Goal: Task Accomplishment & Management: Manage account settings

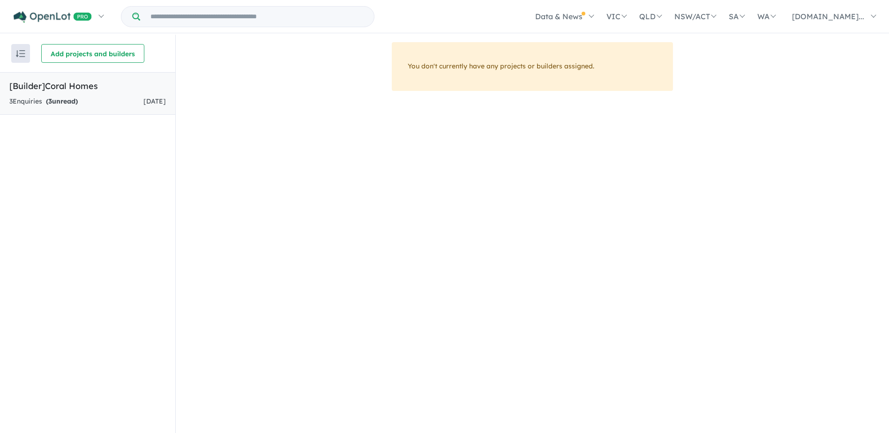
click at [85, 103] on div "3 Enquir ies ( 3 unread) [DATE]" at bounding box center [87, 101] width 156 height 11
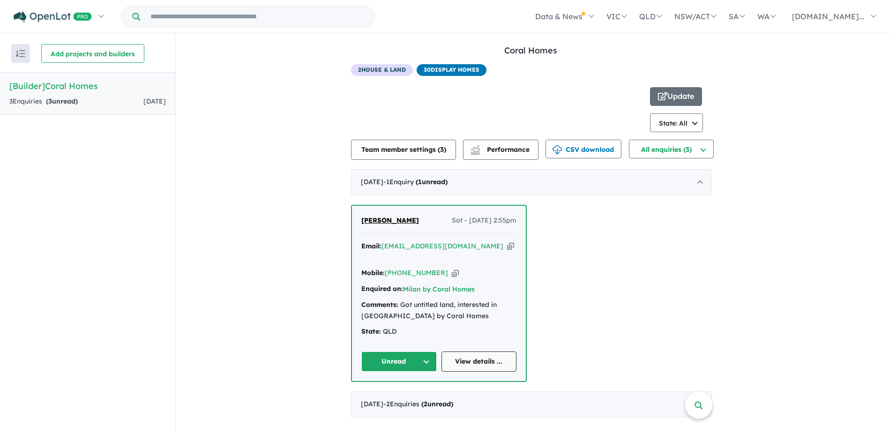
click at [474, 351] on link "View details ..." at bounding box center [478, 361] width 75 height 20
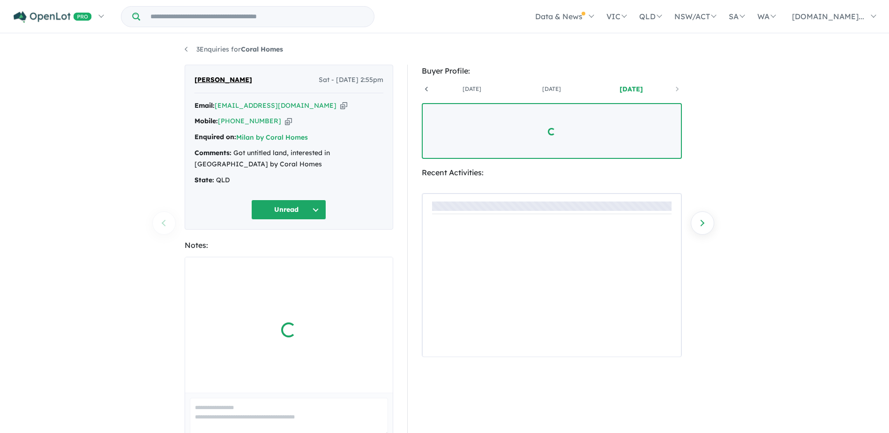
scroll to position [0, 69]
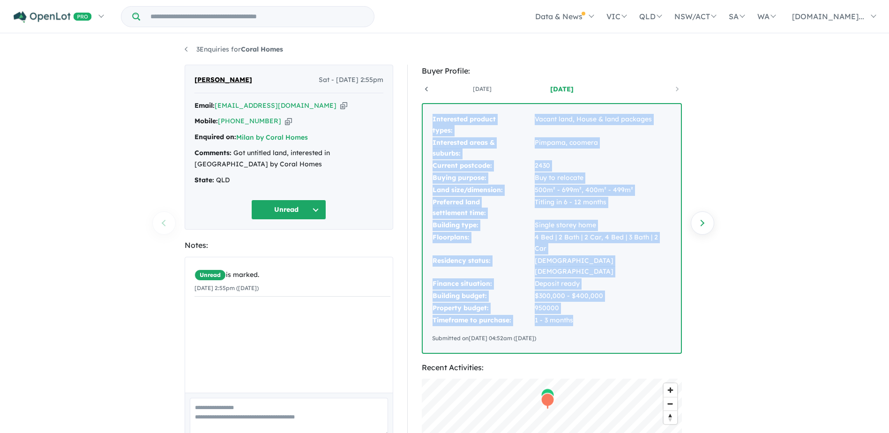
drag, startPoint x: 431, startPoint y: 118, endPoint x: 598, endPoint y: 295, distance: 242.9
click at [598, 295] on tbody "Interested product types: Vacant land, House & land packages Interested areas &…" at bounding box center [551, 219] width 239 height 213
copy tbody "Interested product types: Vacant land, House & land packages Interested areas &…"
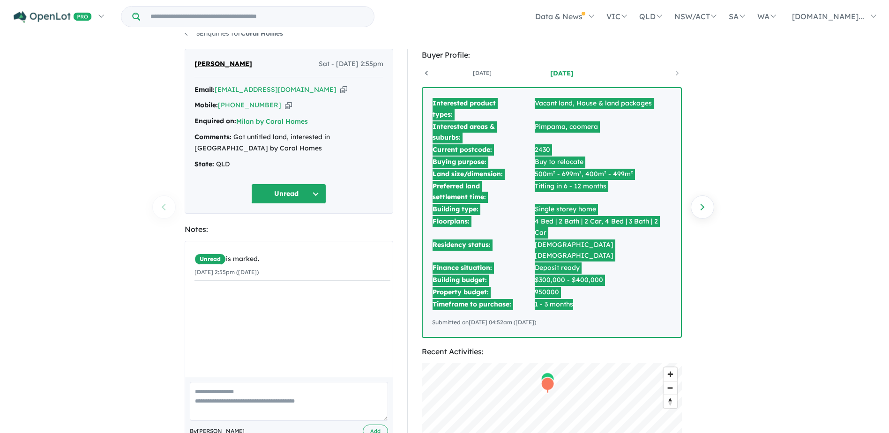
scroll to position [0, 0]
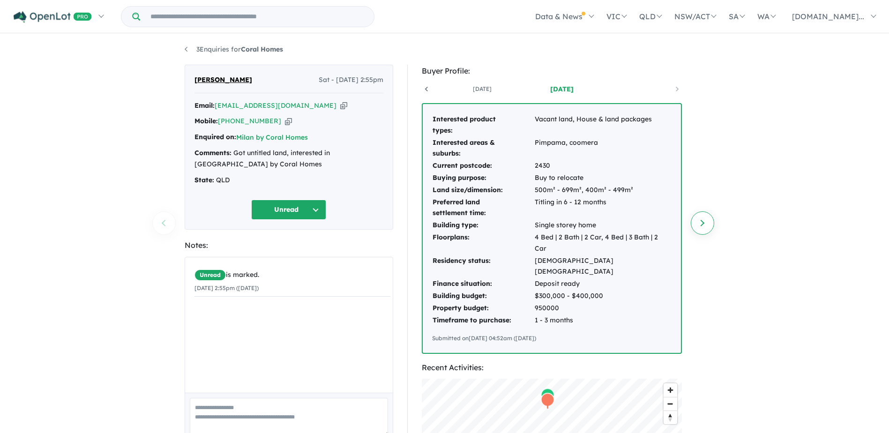
click at [703, 220] on link "Next enquiry" at bounding box center [701, 222] width 23 height 23
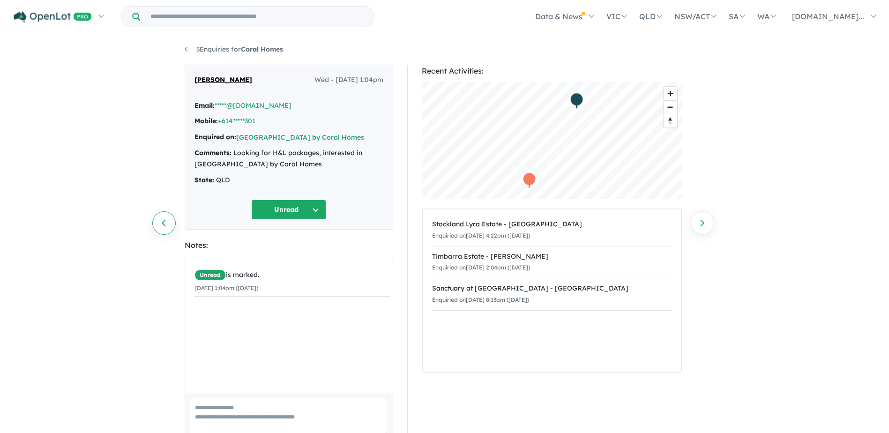
click at [163, 221] on link "Previous enquiry" at bounding box center [163, 222] width 23 height 23
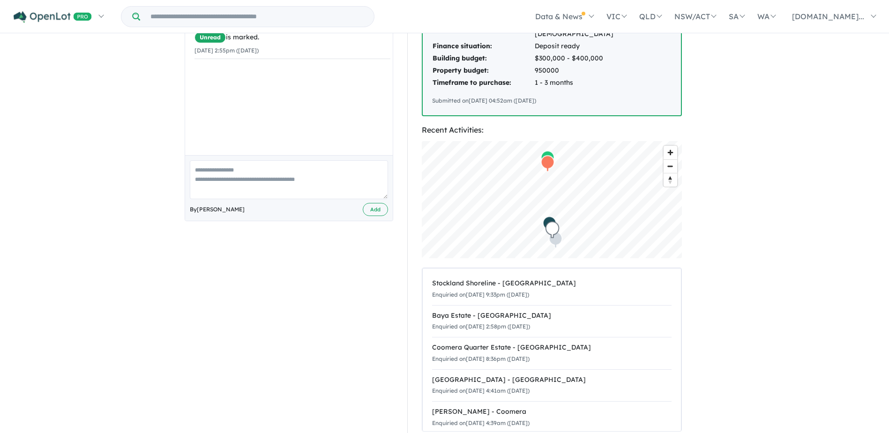
scroll to position [281, 0]
